Goal: Transaction & Acquisition: Book appointment/travel/reservation

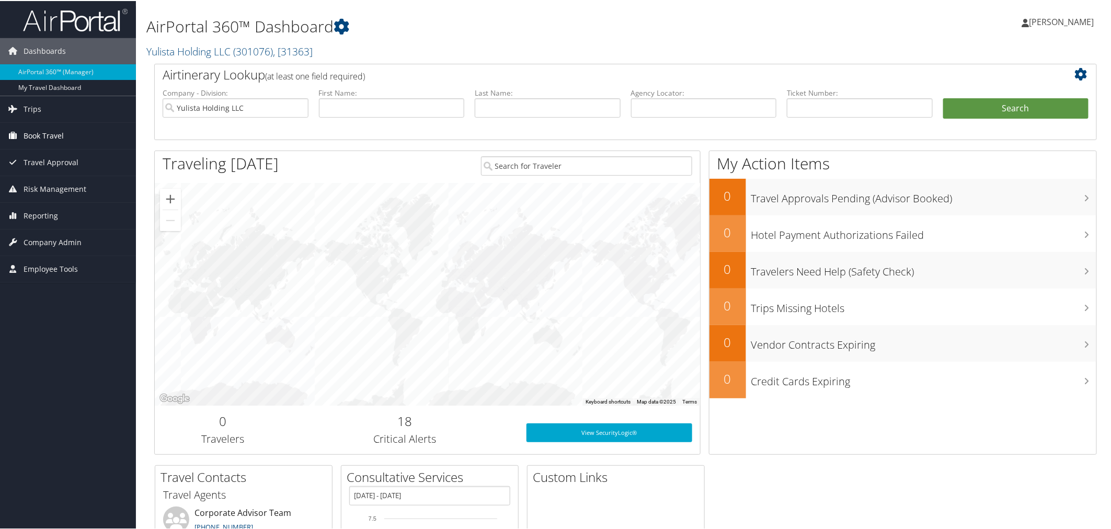
click at [50, 131] on span "Book Travel" at bounding box center [44, 135] width 40 height 26
click at [41, 171] on link "Book/Manage Online Trips" at bounding box center [68, 172] width 136 height 16
